Goal: Information Seeking & Learning: Check status

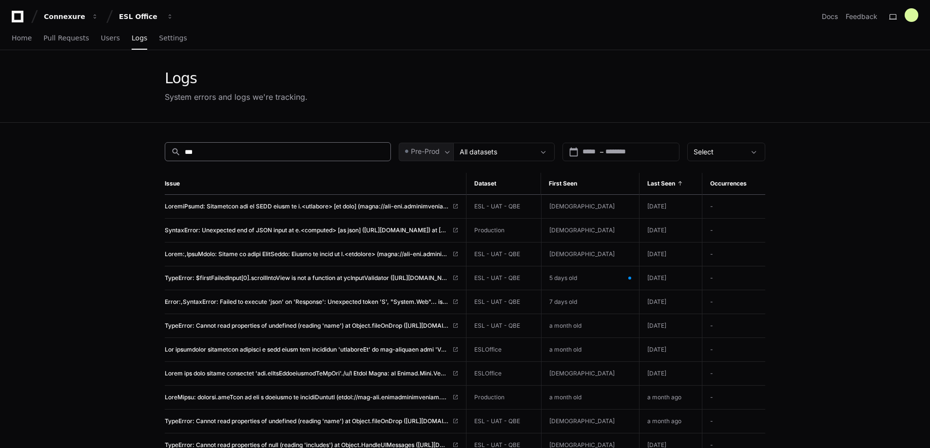
click at [209, 153] on input "***" at bounding box center [285, 152] width 200 height 10
type input "*"
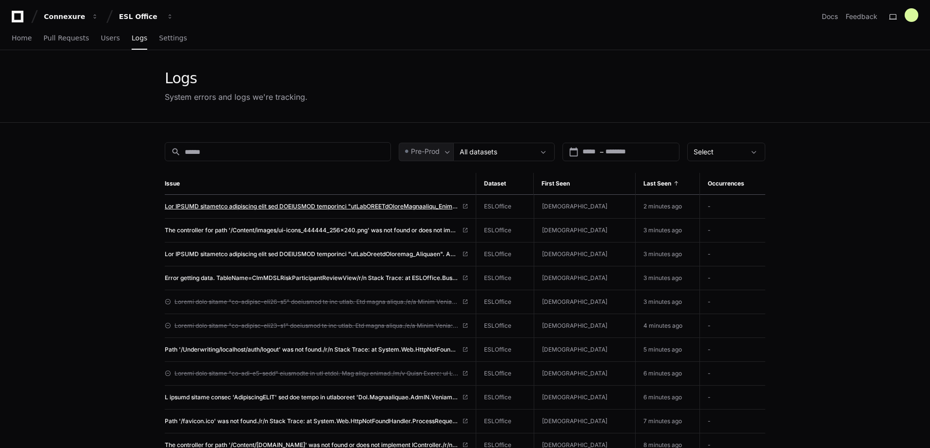
click at [270, 206] on span at bounding box center [311, 207] width 293 height 8
click at [439, 149] on span "Pre-Prod" at bounding box center [425, 152] width 29 height 10
click at [433, 177] on mat-option "Prod" at bounding box center [439, 178] width 78 height 23
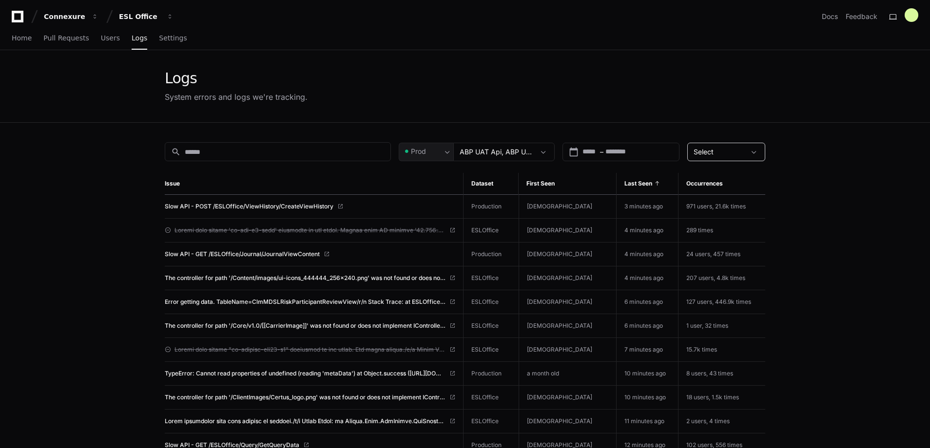
click at [725, 152] on div "Select" at bounding box center [719, 152] width 52 height 10
click at [725, 152] on div at bounding box center [465, 224] width 930 height 448
click at [311, 231] on span at bounding box center [309, 231] width 271 height 8
click at [217, 301] on span "Error getting data. TableName=ClmMDSLRiskParticipantReviewView/r/n Stack Trace:…" at bounding box center [305, 302] width 281 height 8
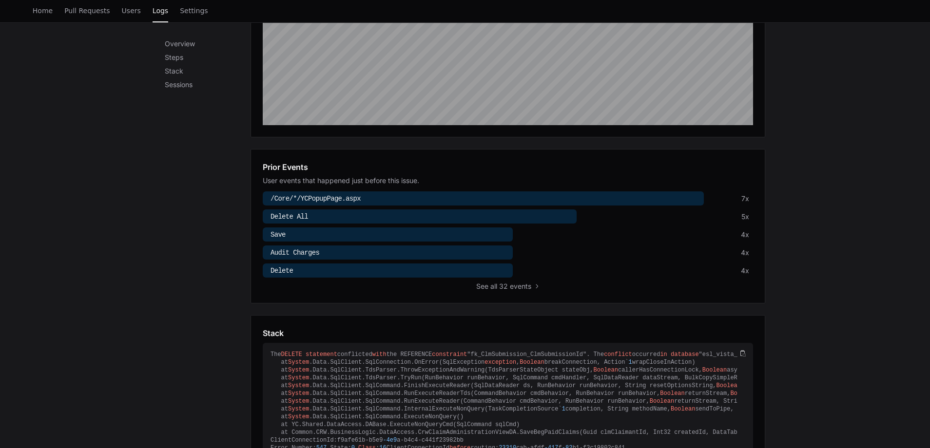
scroll to position [216, 0]
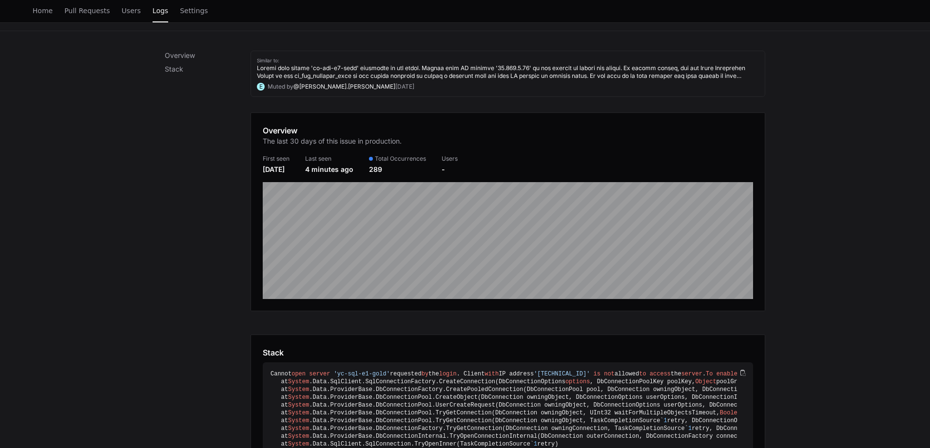
scroll to position [100, 0]
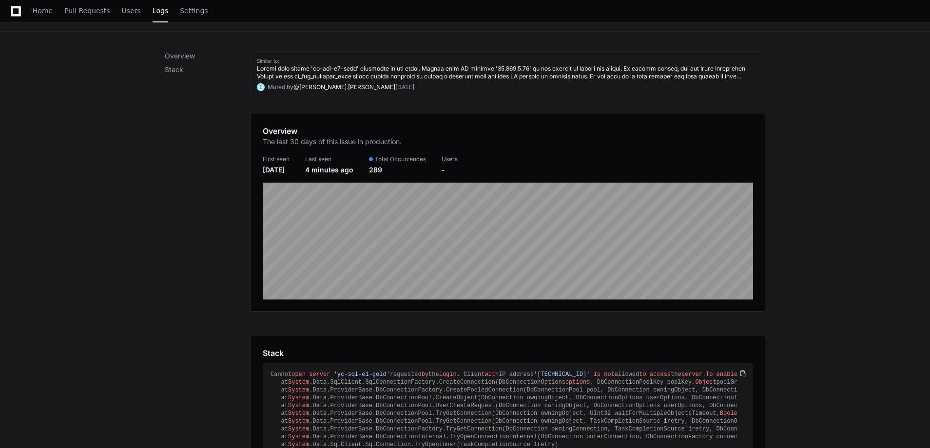
click at [387, 168] on div "289" at bounding box center [397, 170] width 57 height 10
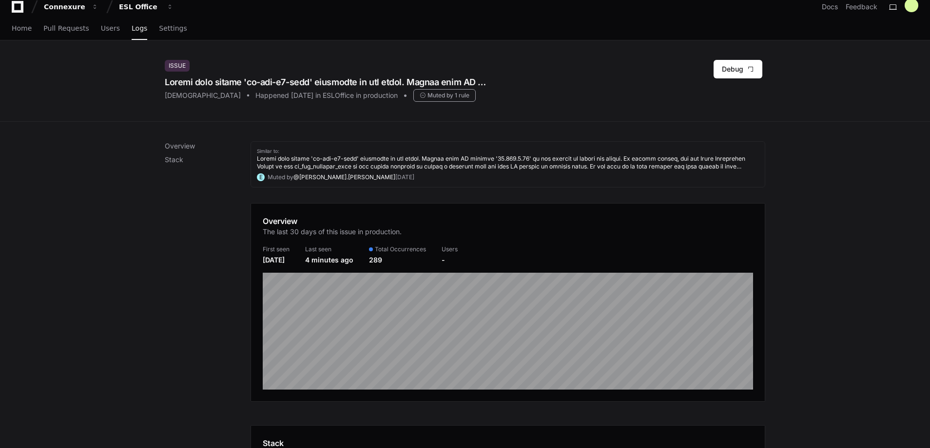
scroll to position [0, 0]
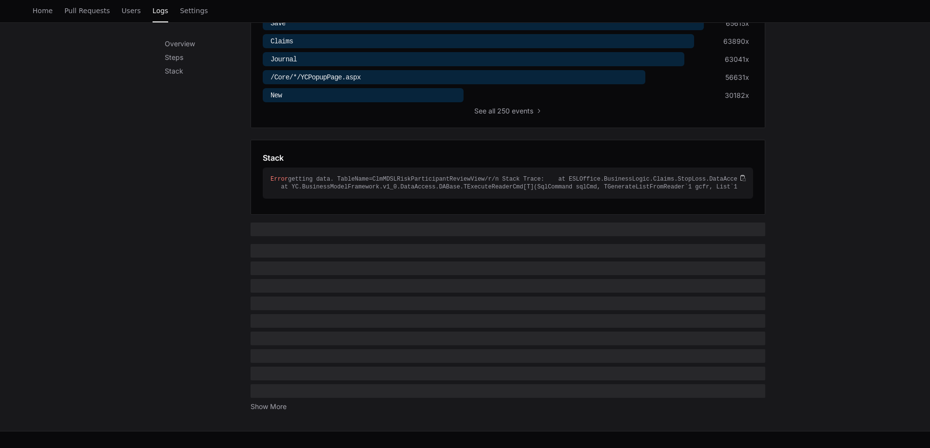
scroll to position [428, 0]
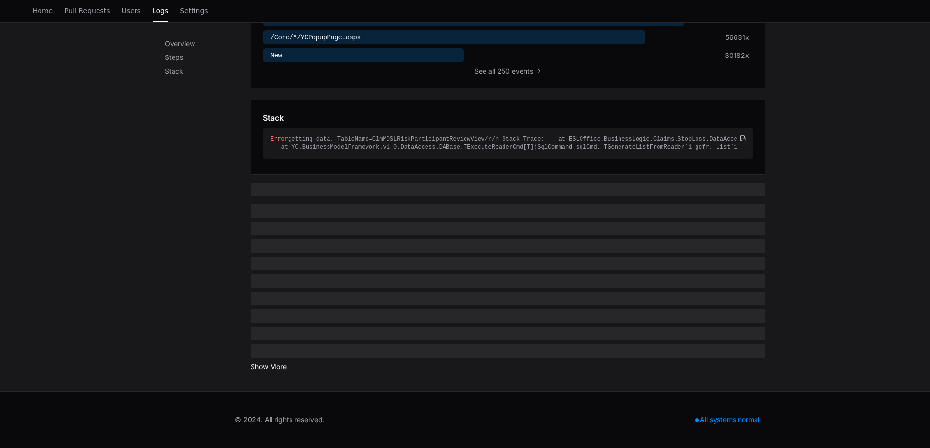
click at [270, 364] on button "Show More" at bounding box center [268, 367] width 36 height 10
